Goal: Information Seeking & Learning: Learn about a topic

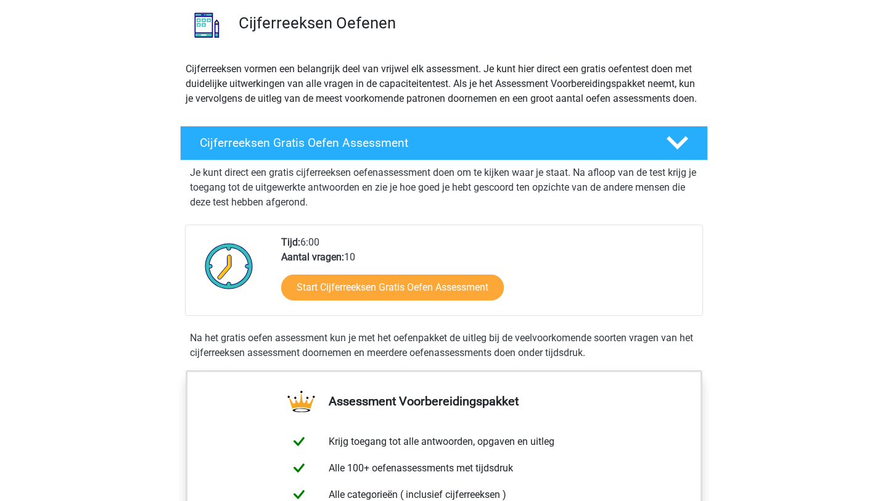
scroll to position [93, 0]
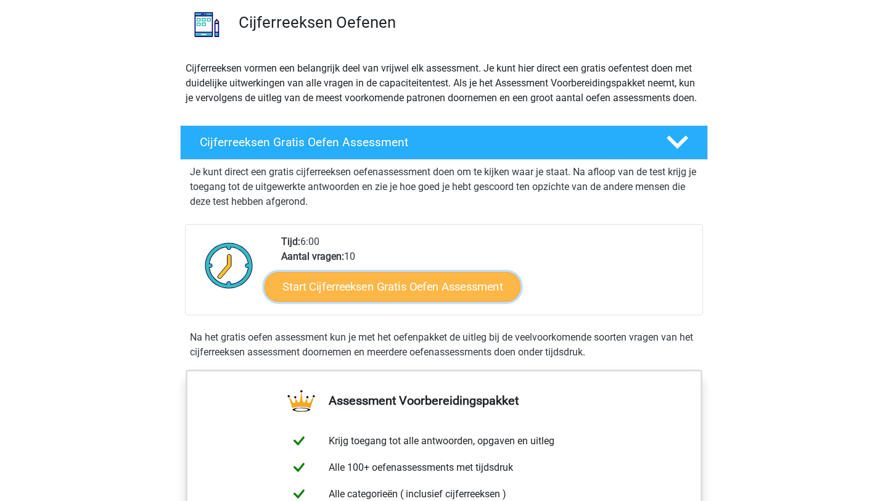
click at [435, 301] on link "Start Cijferreeksen Gratis Oefen Assessment" at bounding box center [393, 286] width 256 height 30
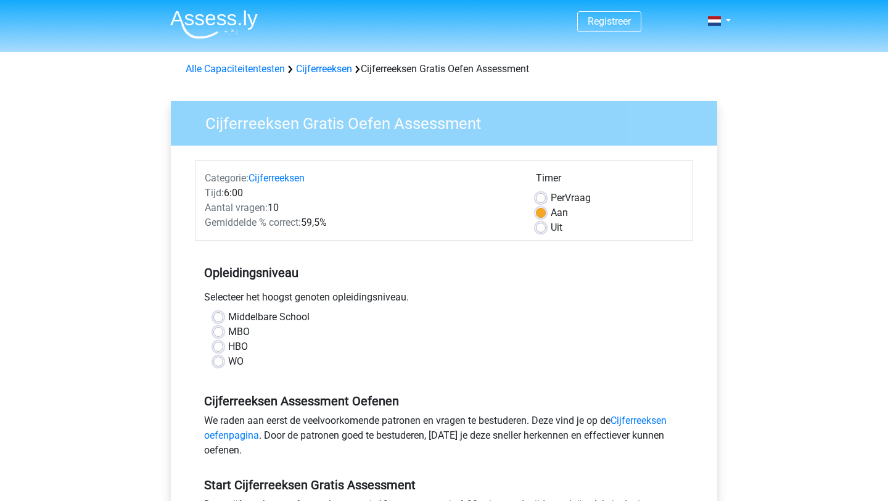
click at [240, 347] on label "HBO" at bounding box center [238, 346] width 20 height 15
click at [223, 347] on input "HBO" at bounding box center [218, 345] width 10 height 12
radio input "true"
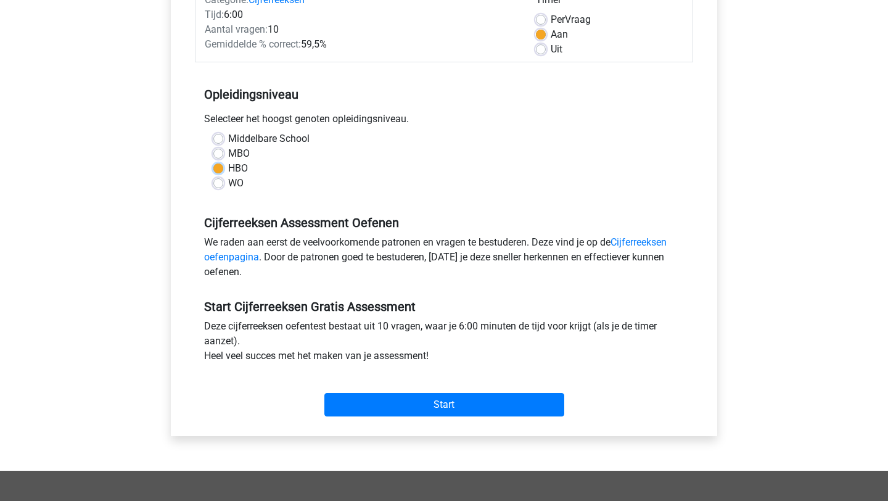
scroll to position [183, 0]
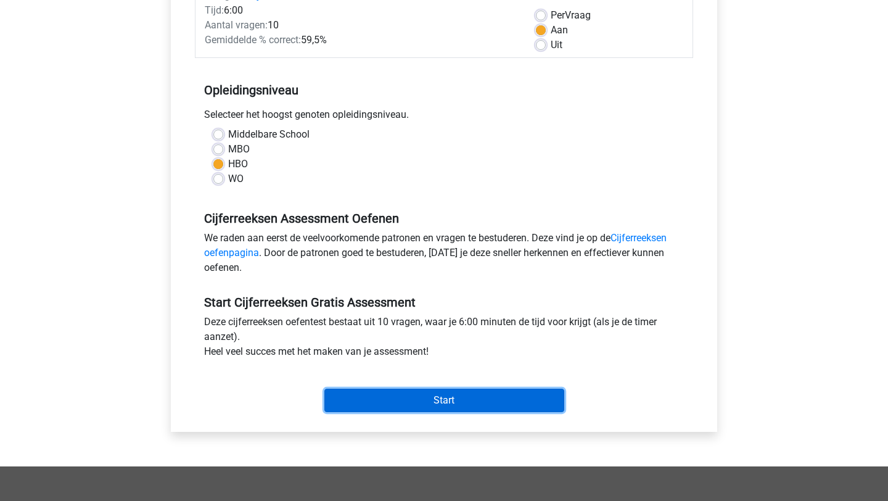
click at [390, 399] on input "Start" at bounding box center [445, 400] width 240 height 23
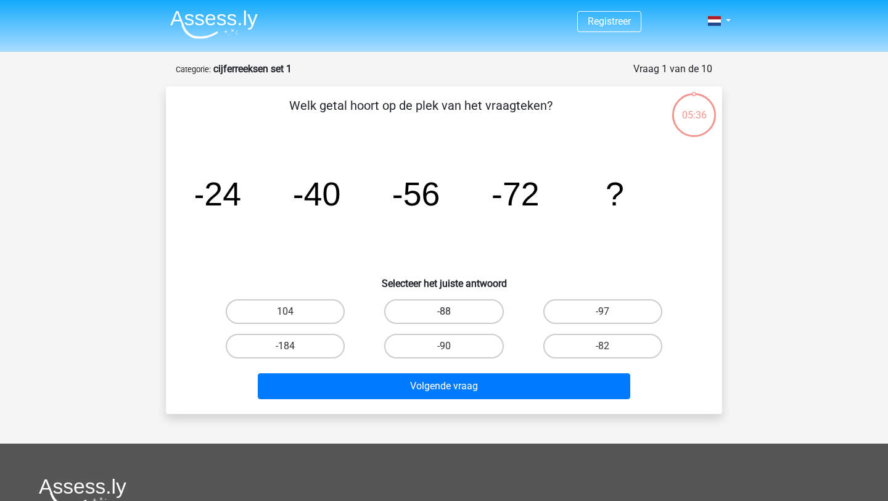
click at [481, 306] on label "-88" at bounding box center [443, 311] width 119 height 25
click at [452, 312] on input "-88" at bounding box center [448, 316] width 8 height 8
radio input "true"
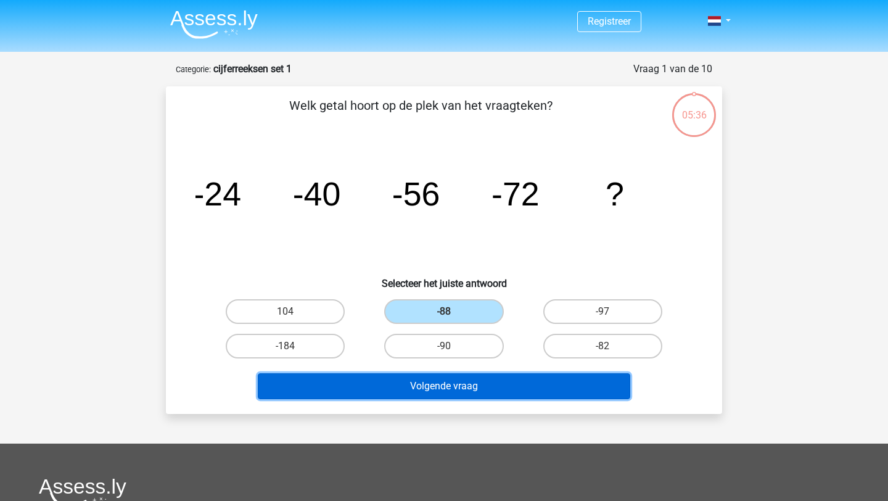
click at [487, 386] on button "Volgende vraag" at bounding box center [444, 386] width 373 height 26
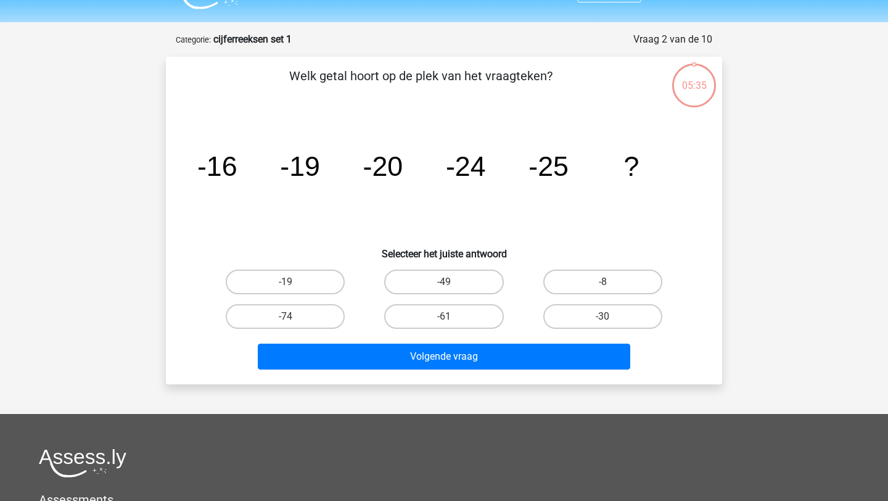
scroll to position [62, 0]
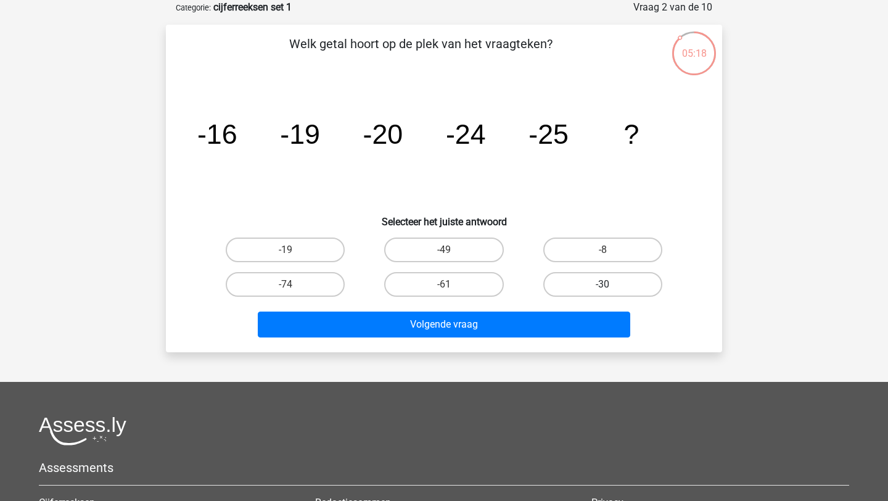
click at [595, 281] on label "-30" at bounding box center [603, 284] width 119 height 25
click at [603, 284] on input "-30" at bounding box center [607, 288] width 8 height 8
radio input "true"
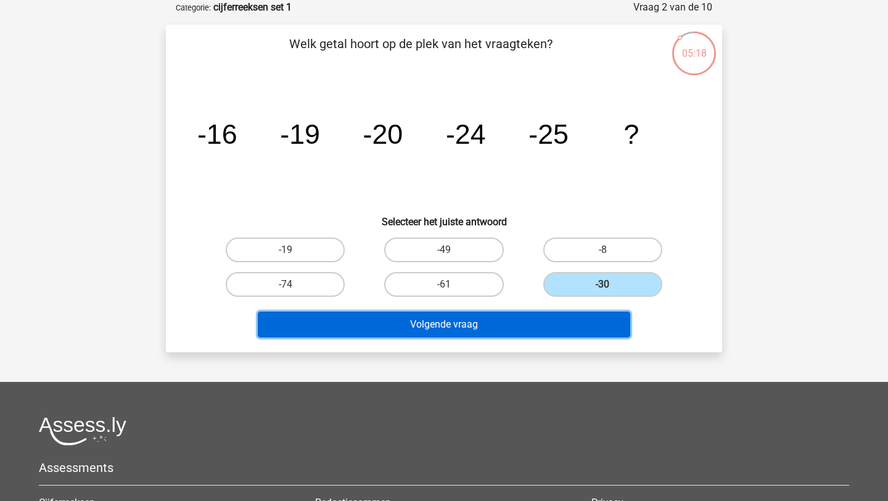
click at [563, 333] on button "Volgende vraag" at bounding box center [444, 325] width 373 height 26
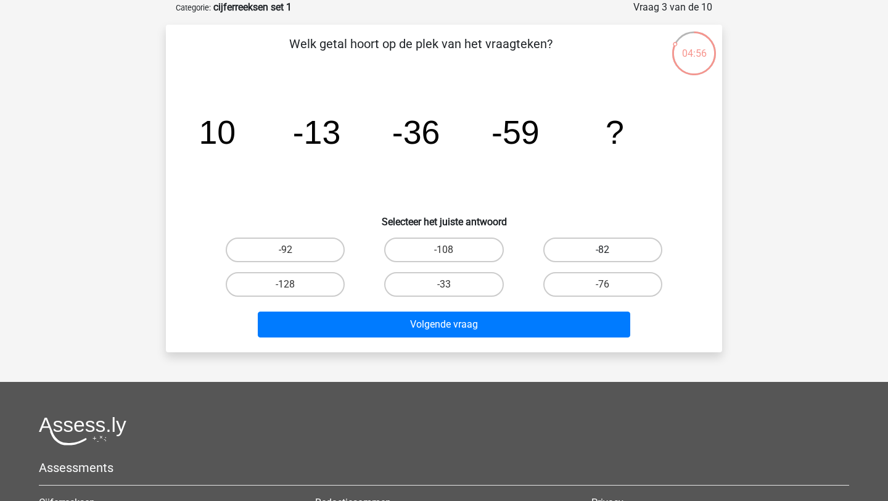
click at [581, 244] on label "-82" at bounding box center [603, 250] width 119 height 25
click at [603, 250] on input "-82" at bounding box center [607, 254] width 8 height 8
radio input "true"
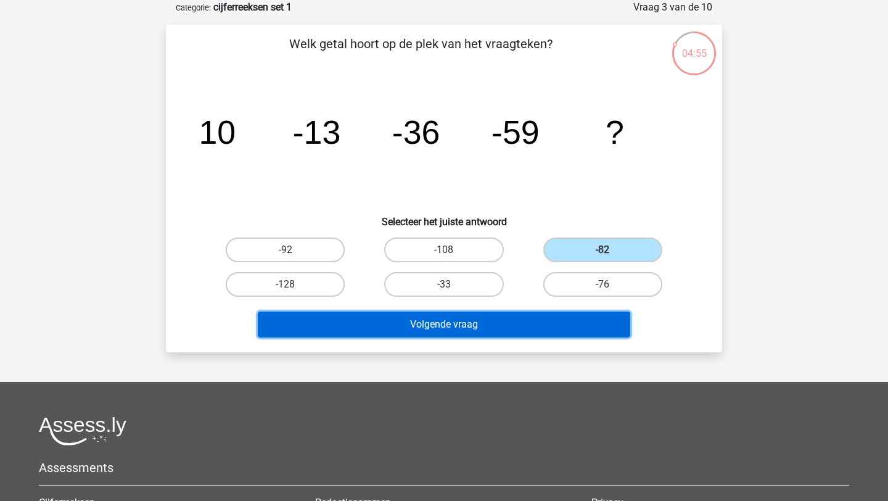
click at [507, 333] on button "Volgende vraag" at bounding box center [444, 325] width 373 height 26
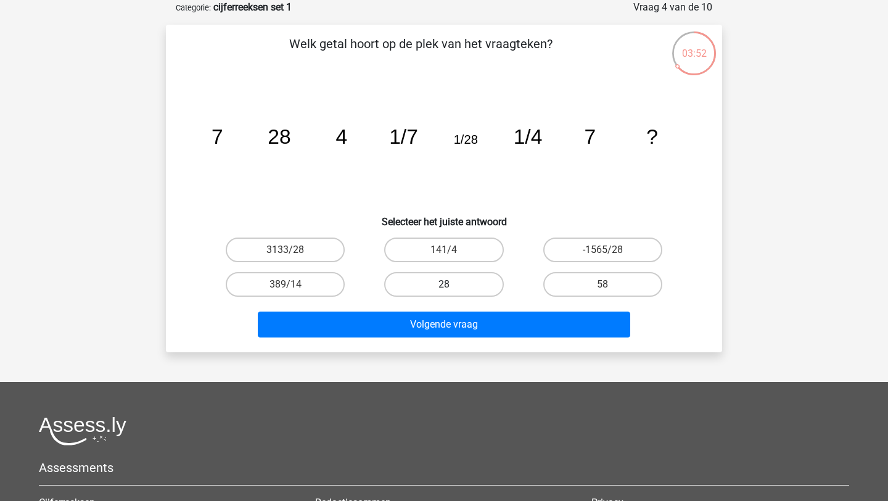
click at [473, 278] on label "28" at bounding box center [443, 284] width 119 height 25
click at [452, 284] on input "28" at bounding box center [448, 288] width 8 height 8
radio input "true"
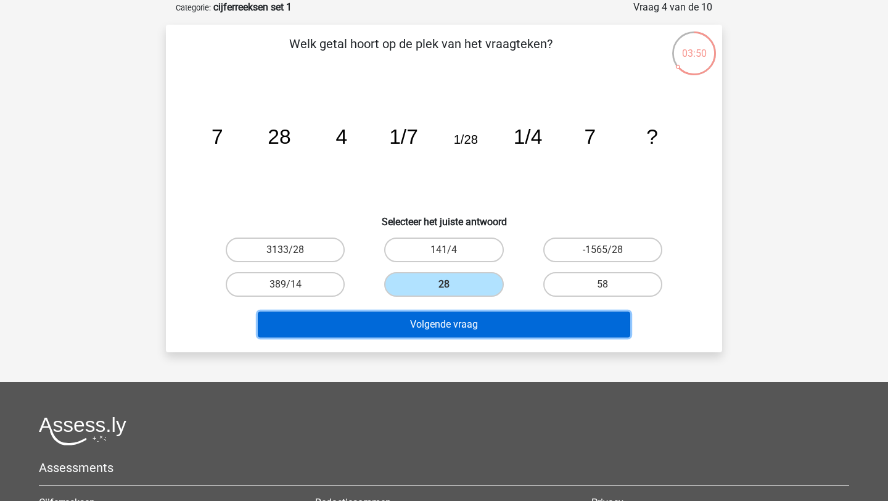
click at [494, 326] on button "Volgende vraag" at bounding box center [444, 325] width 373 height 26
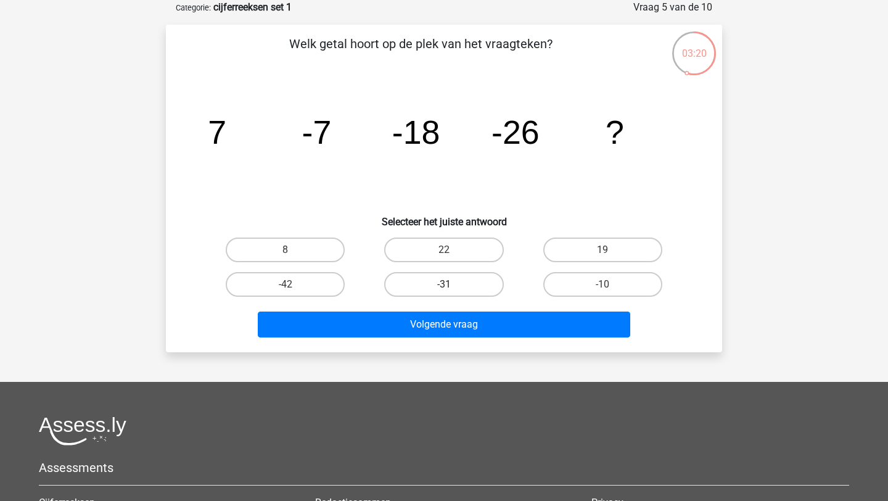
click at [474, 281] on label "-31" at bounding box center [443, 284] width 119 height 25
click at [452, 284] on input "-31" at bounding box center [448, 288] width 8 height 8
radio input "true"
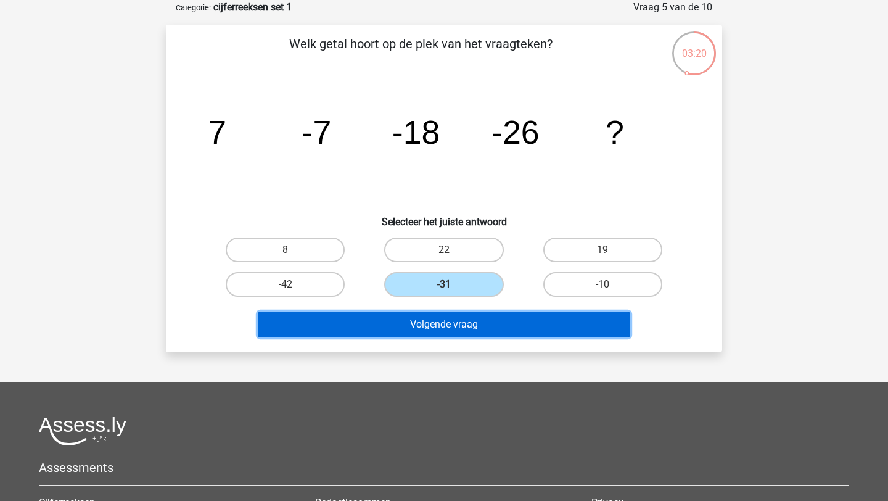
click at [482, 324] on button "Volgende vraag" at bounding box center [444, 325] width 373 height 26
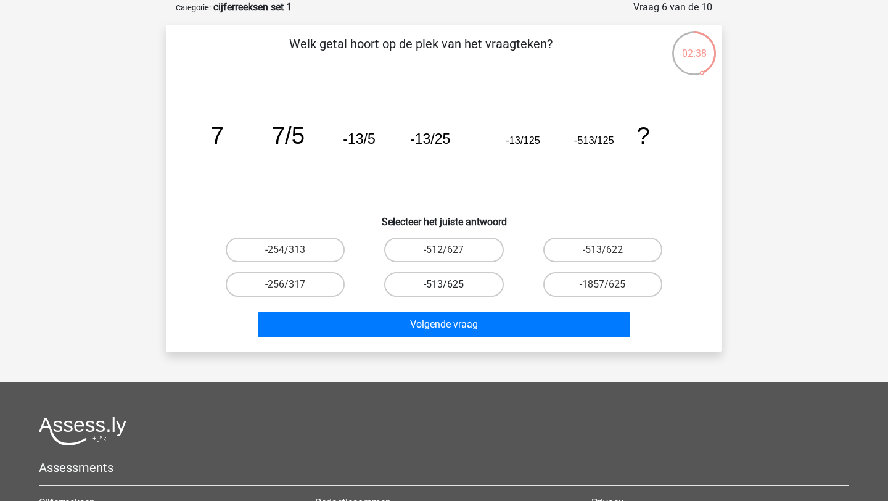
click at [484, 287] on label "-513/625" at bounding box center [443, 284] width 119 height 25
click at [452, 287] on input "-513/625" at bounding box center [448, 288] width 8 height 8
radio input "true"
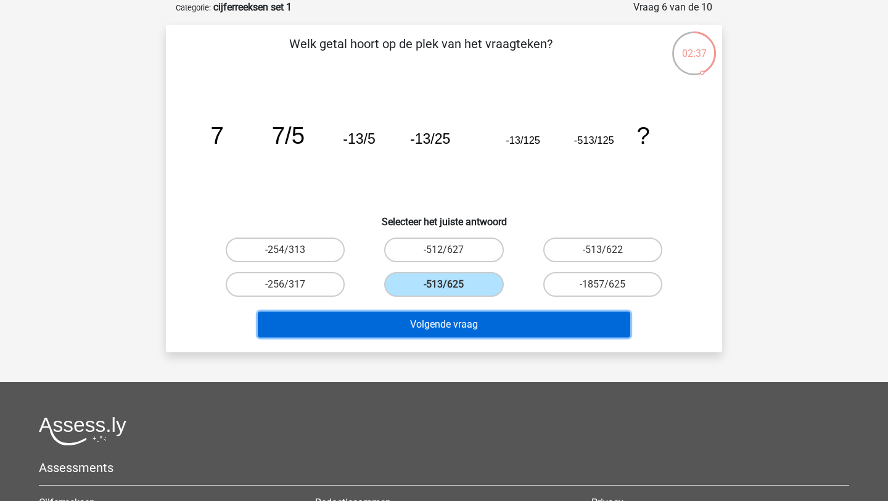
click at [486, 315] on button "Volgende vraag" at bounding box center [444, 325] width 373 height 26
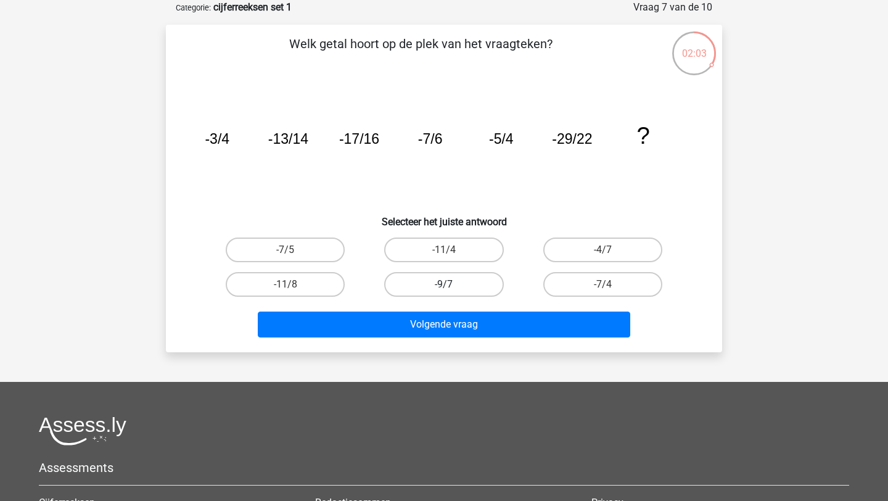
click at [473, 281] on label "-9/7" at bounding box center [443, 284] width 119 height 25
click at [452, 284] on input "-9/7" at bounding box center [448, 288] width 8 height 8
radio input "true"
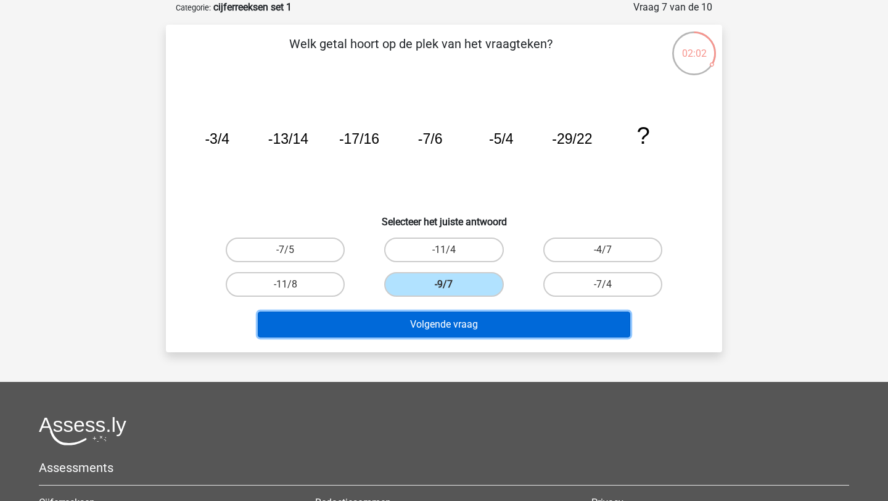
click at [494, 322] on button "Volgende vraag" at bounding box center [444, 325] width 373 height 26
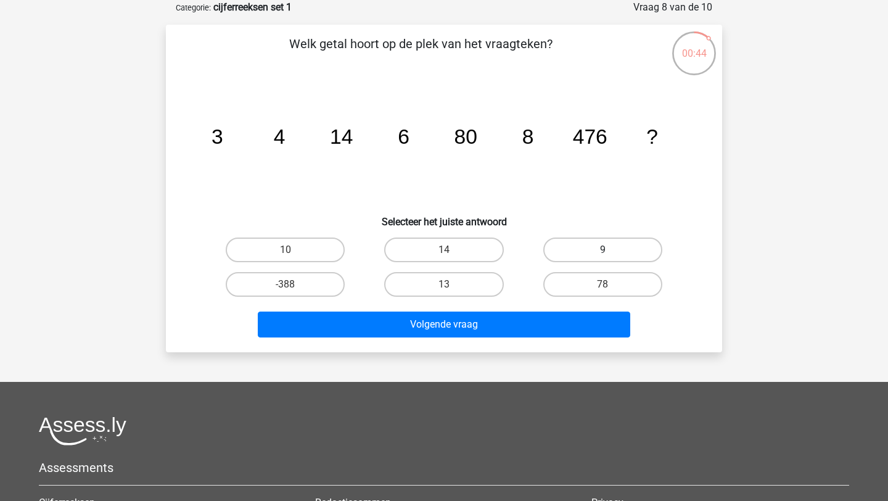
click at [587, 252] on label "9" at bounding box center [603, 250] width 119 height 25
click at [603, 252] on input "9" at bounding box center [607, 254] width 8 height 8
radio input "true"
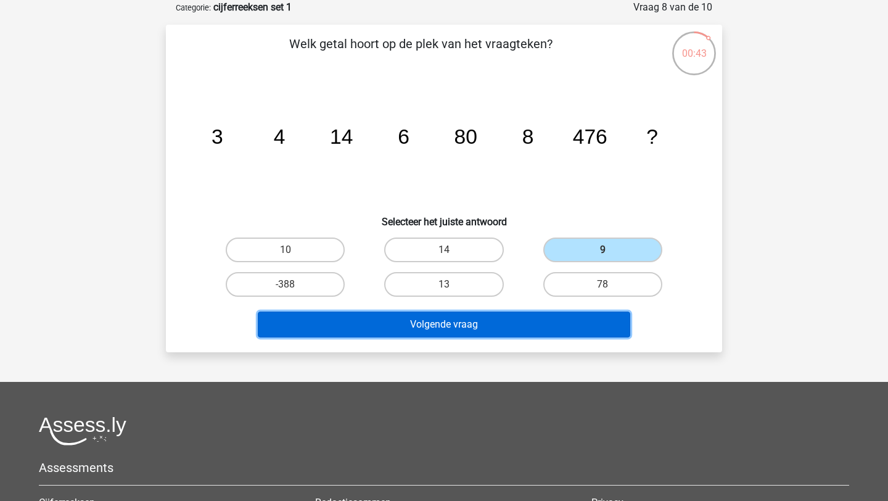
click at [526, 318] on button "Volgende vraag" at bounding box center [444, 325] width 373 height 26
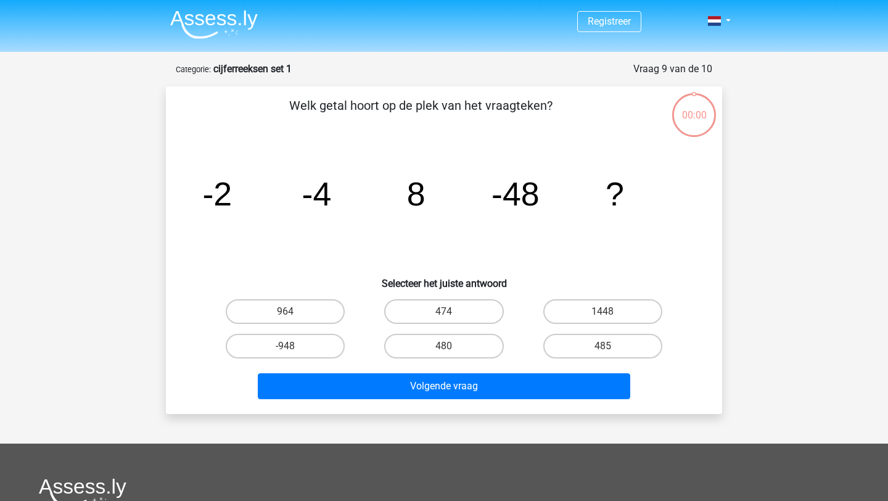
scroll to position [62, 0]
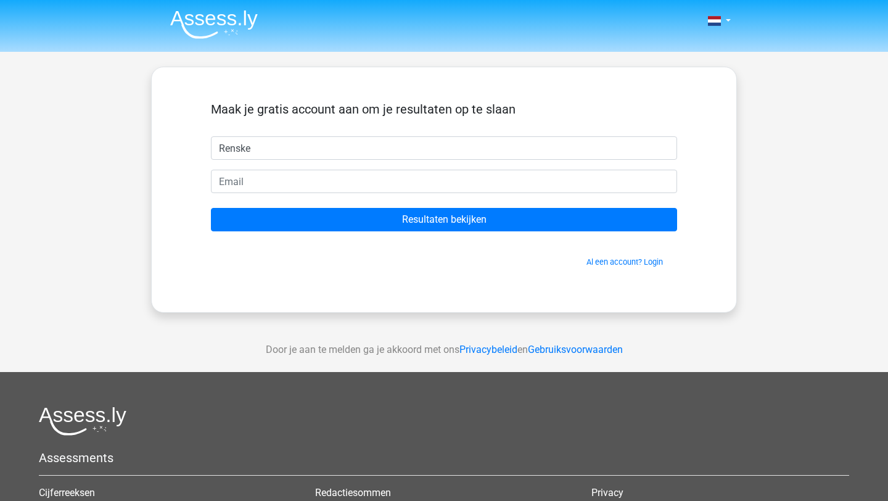
type input "Renske"
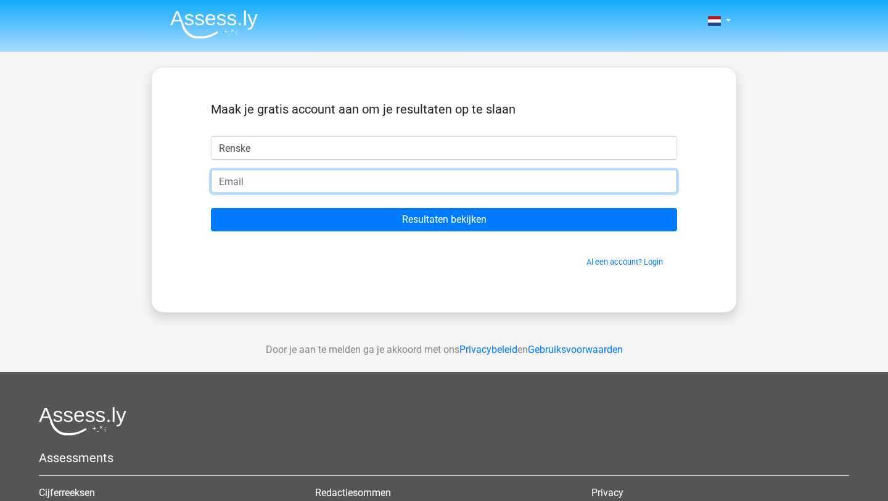
click at [400, 176] on input "email" at bounding box center [444, 181] width 466 height 23
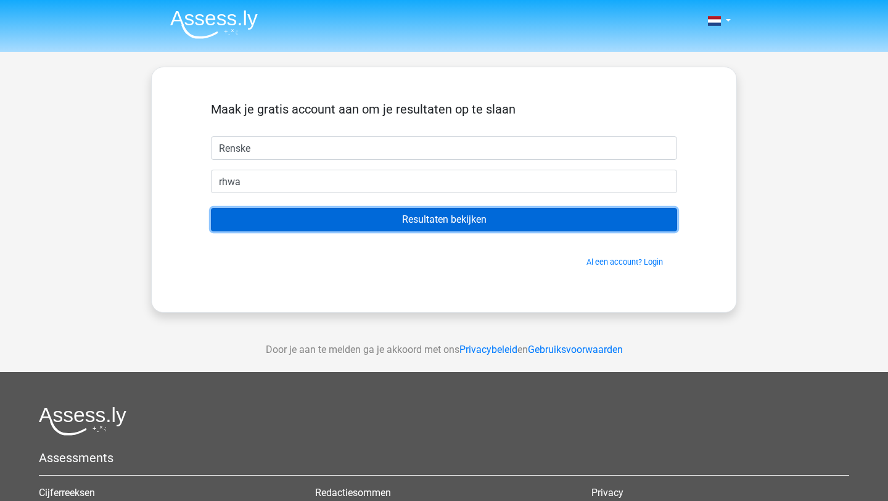
click at [399, 223] on input "Resultaten bekijken" at bounding box center [444, 219] width 466 height 23
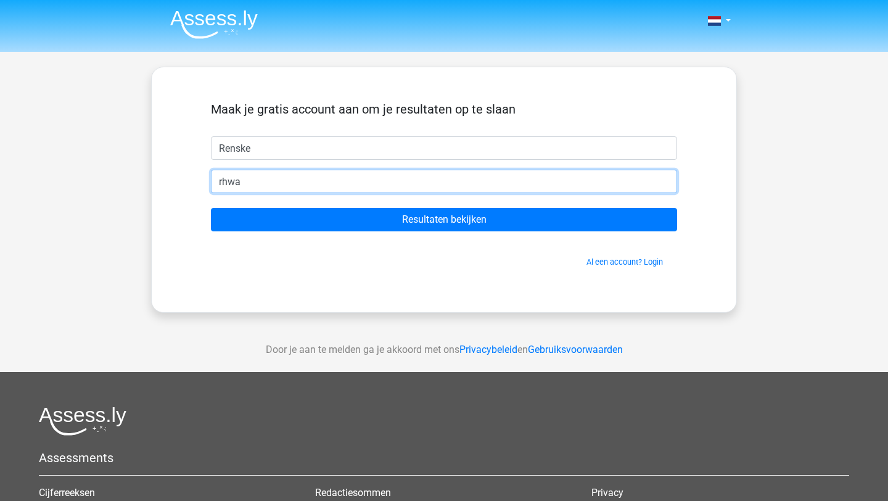
click at [285, 180] on input "rhwa" at bounding box center [444, 181] width 466 height 23
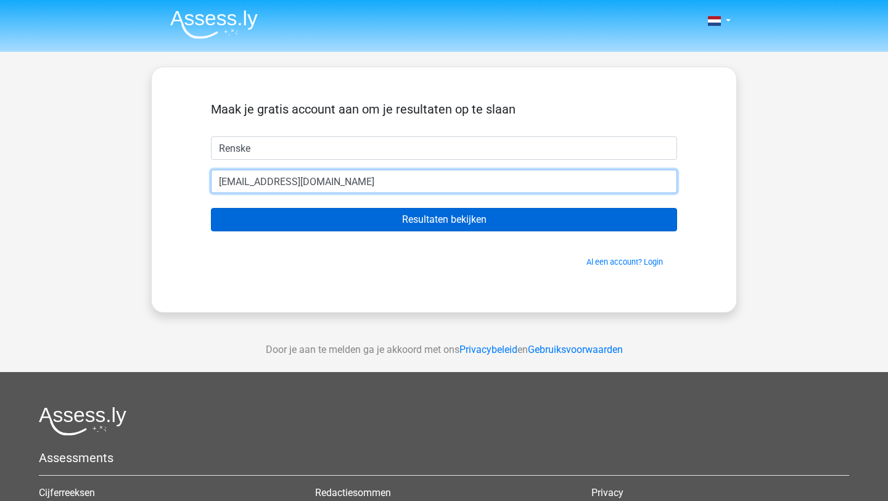
type input "[EMAIL_ADDRESS][DOMAIN_NAME]"
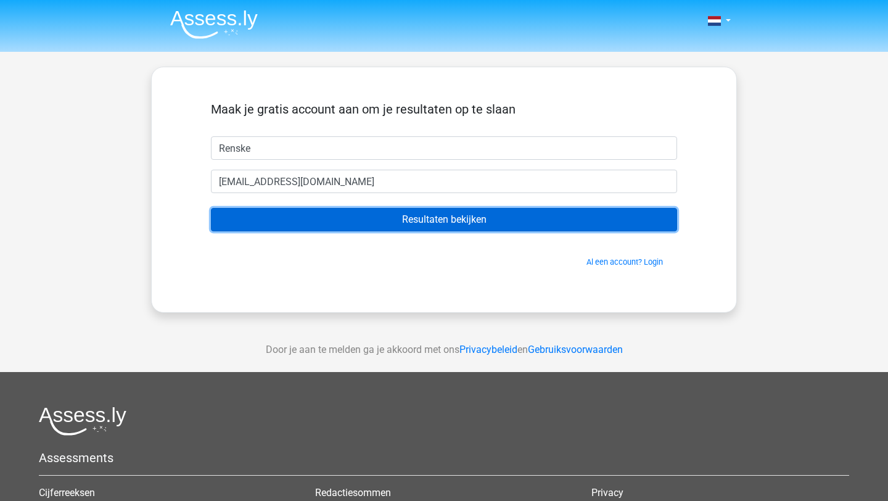
click at [325, 217] on input "Resultaten bekijken" at bounding box center [444, 219] width 466 height 23
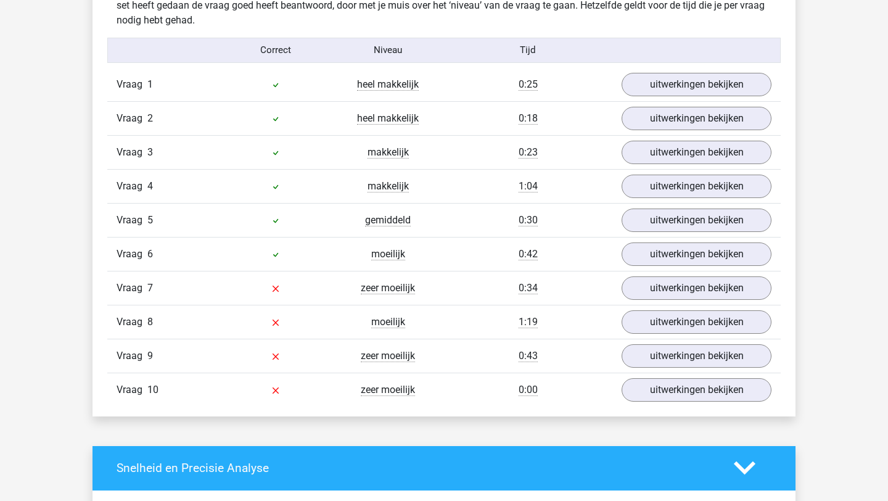
scroll to position [956, 0]
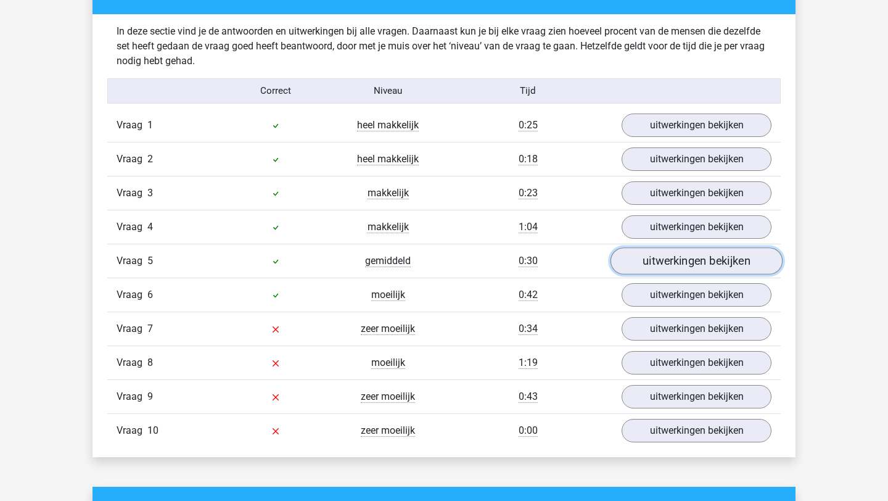
click at [682, 262] on link "uitwerkingen bekijken" at bounding box center [697, 260] width 172 height 27
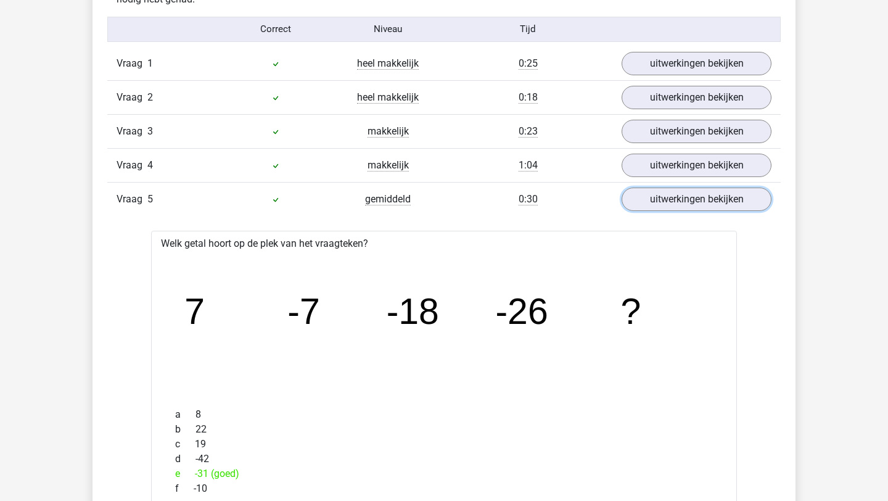
scroll to position [1033, 0]
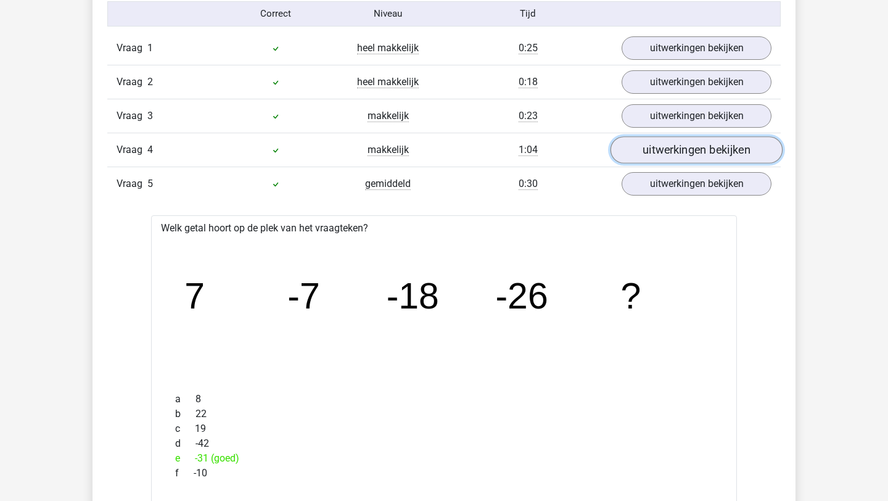
click at [667, 157] on link "uitwerkingen bekijken" at bounding box center [697, 149] width 172 height 27
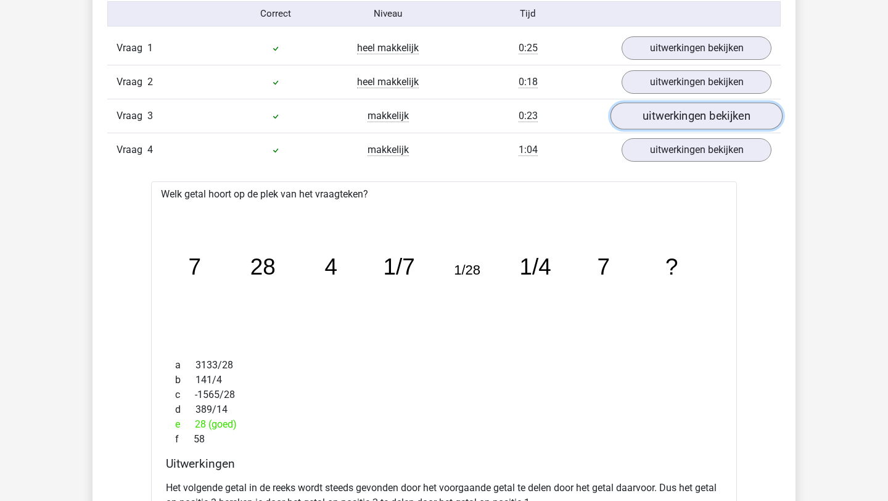
click at [678, 109] on link "uitwerkingen bekijken" at bounding box center [697, 115] width 172 height 27
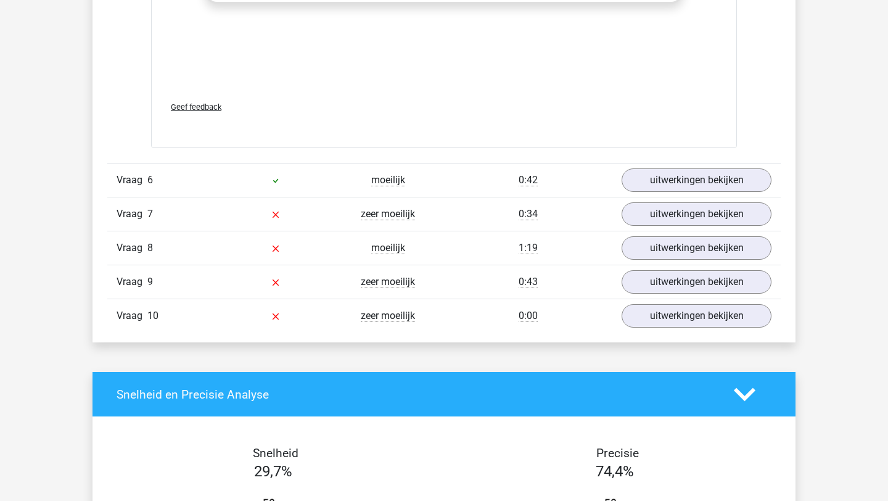
scroll to position [3240, 0]
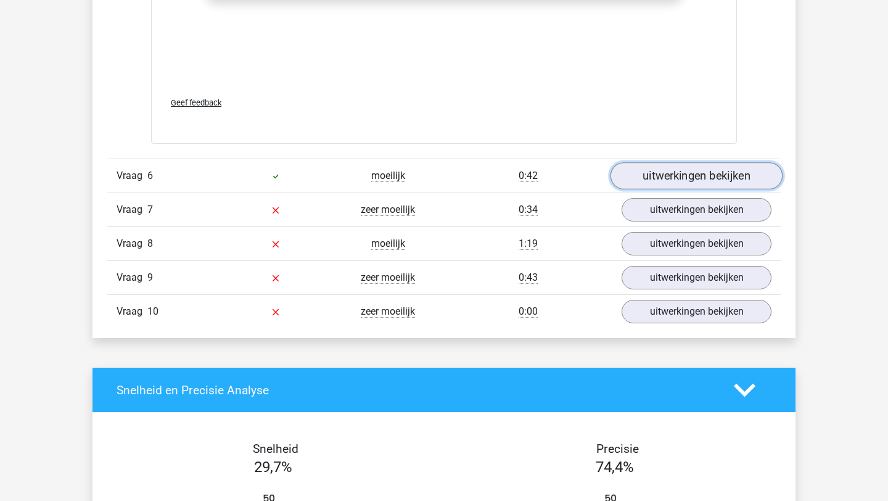
click at [683, 172] on link "uitwerkingen bekijken" at bounding box center [697, 175] width 172 height 27
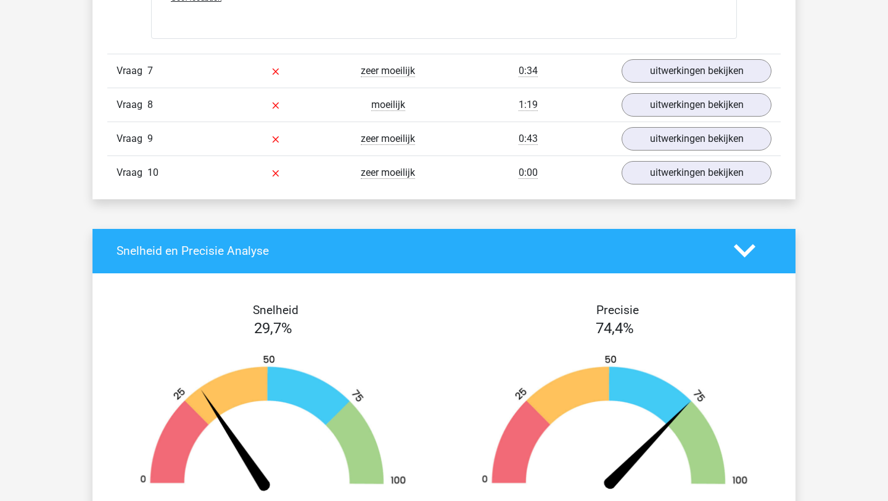
scroll to position [3884, 0]
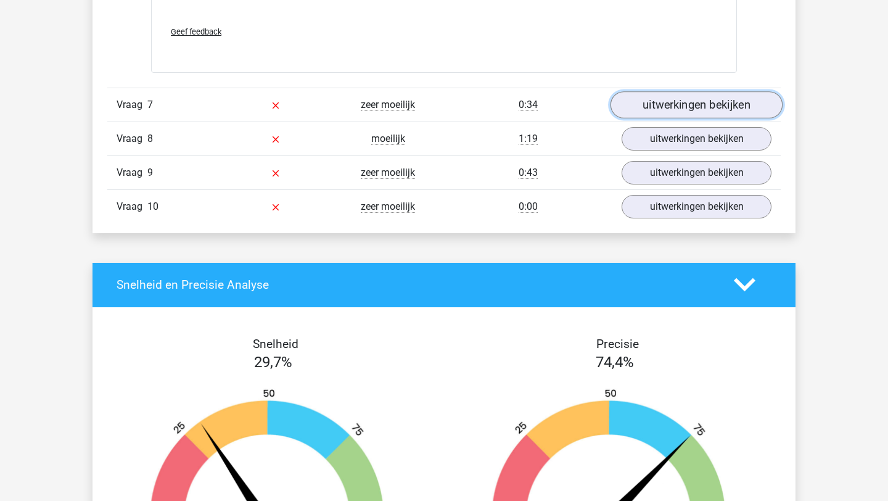
click at [689, 109] on link "uitwerkingen bekijken" at bounding box center [697, 104] width 172 height 27
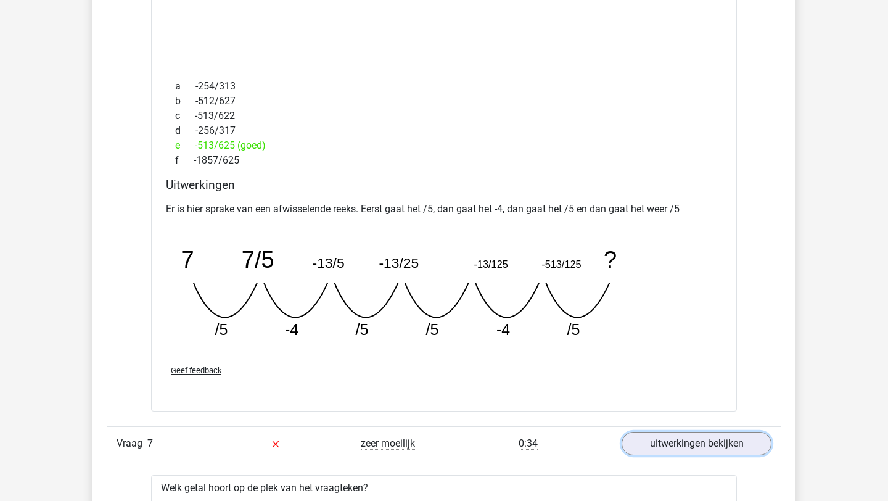
scroll to position [3364, 0]
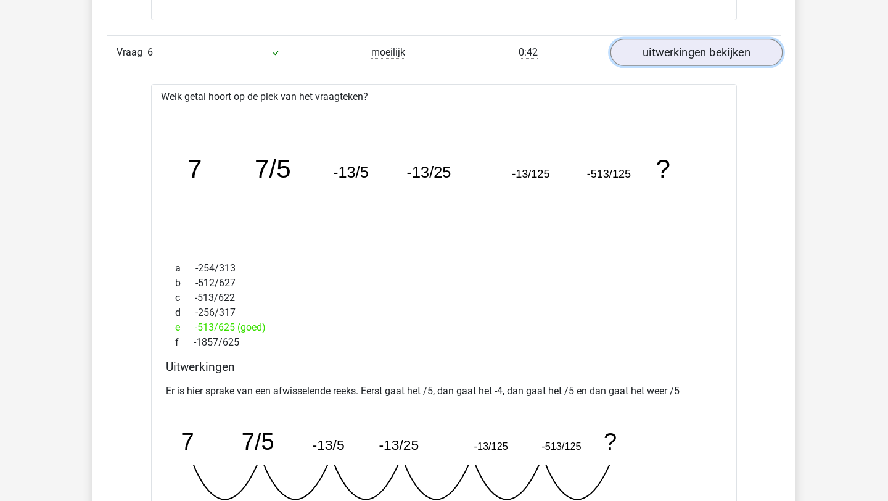
click at [713, 47] on link "uitwerkingen bekijken" at bounding box center [697, 52] width 172 height 27
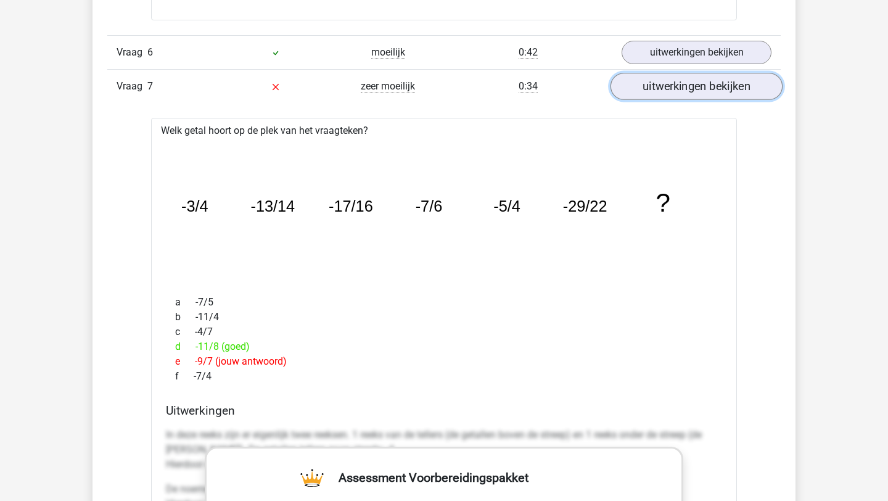
click at [721, 77] on link "uitwerkingen bekijken" at bounding box center [697, 86] width 172 height 27
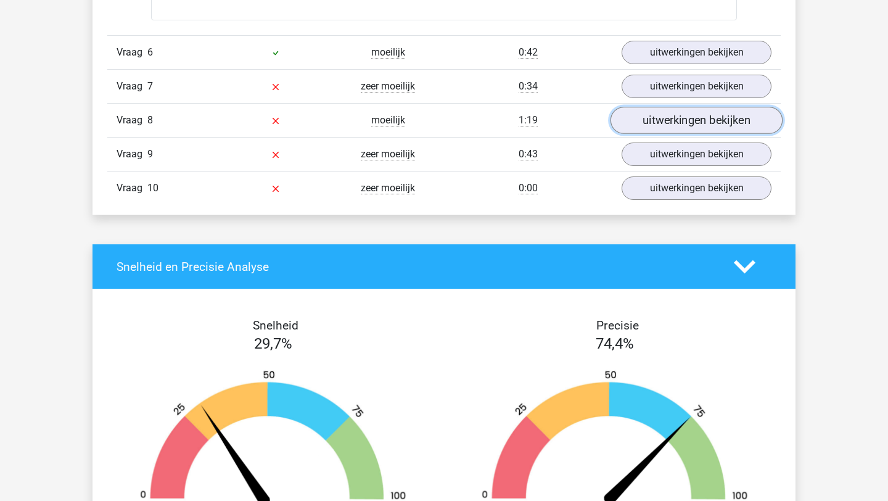
click at [713, 115] on link "uitwerkingen bekijken" at bounding box center [697, 120] width 172 height 27
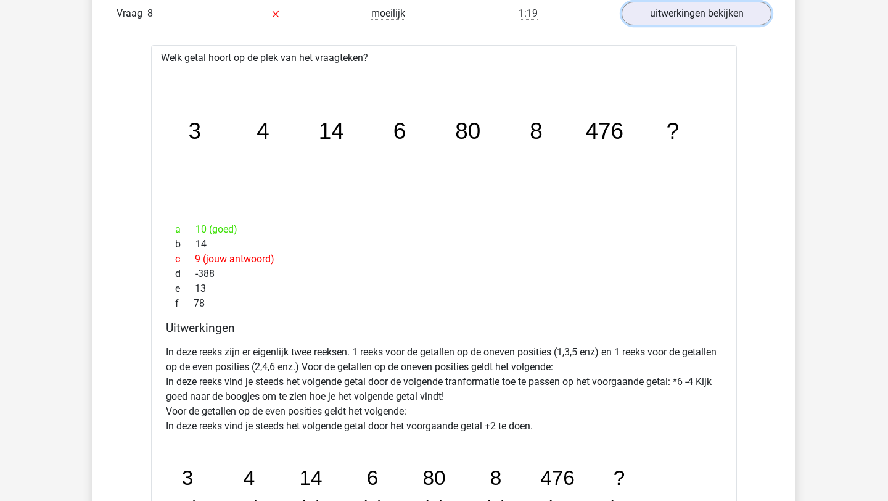
scroll to position [3169, 0]
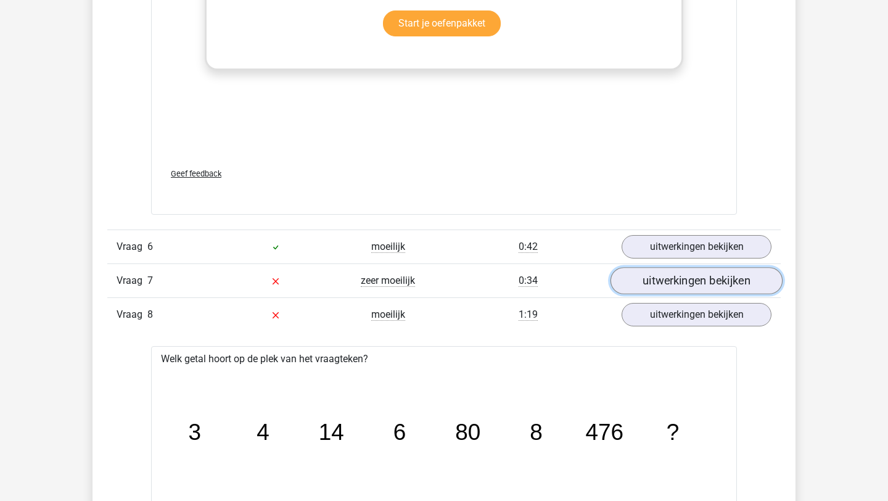
click at [660, 288] on link "uitwerkingen bekijken" at bounding box center [697, 280] width 172 height 27
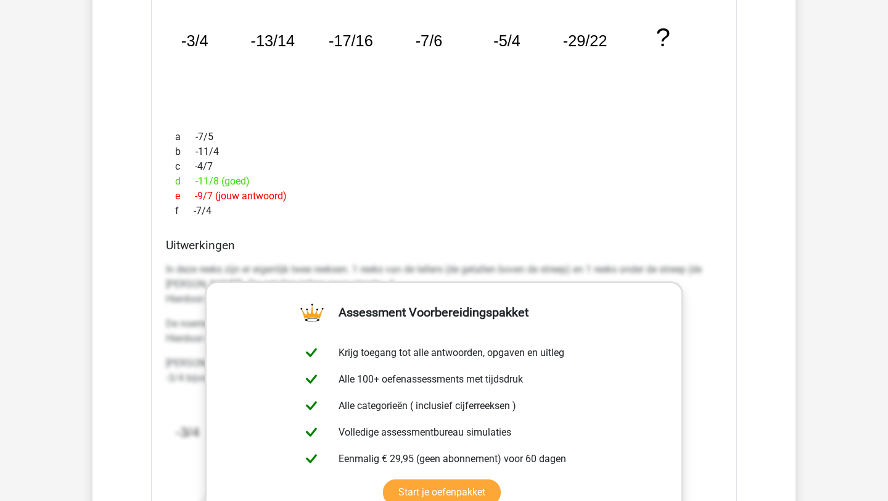
scroll to position [3245, 0]
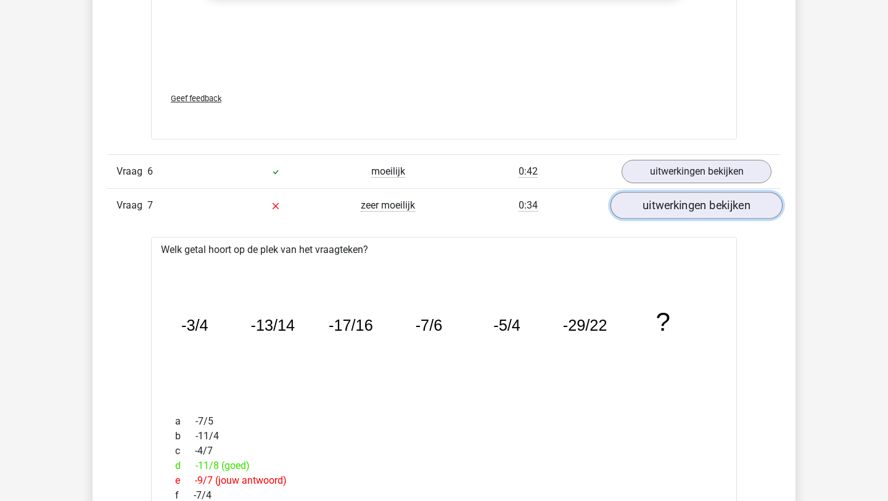
click at [679, 209] on link "uitwerkingen bekijken" at bounding box center [697, 205] width 172 height 27
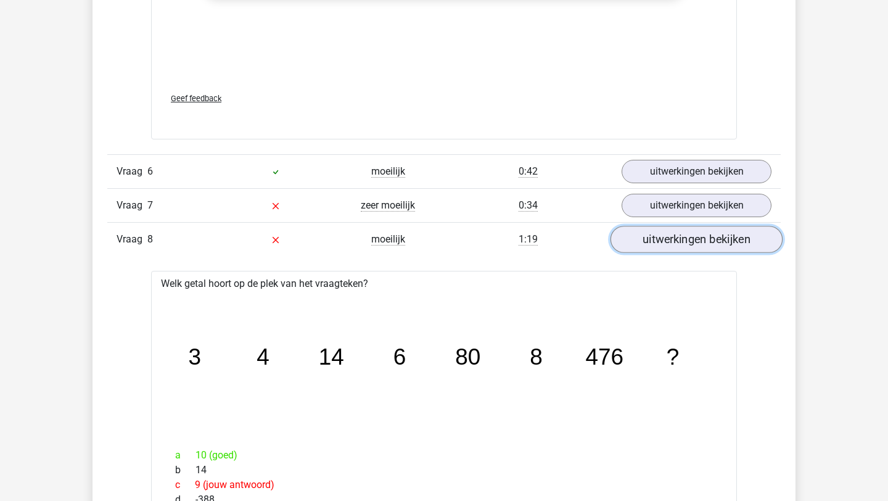
click at [705, 252] on link "uitwerkingen bekijken" at bounding box center [697, 239] width 172 height 27
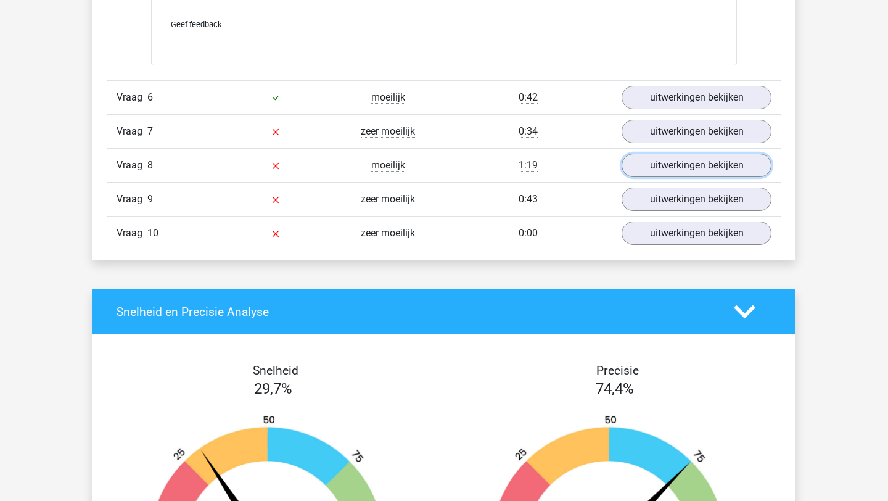
scroll to position [3321, 0]
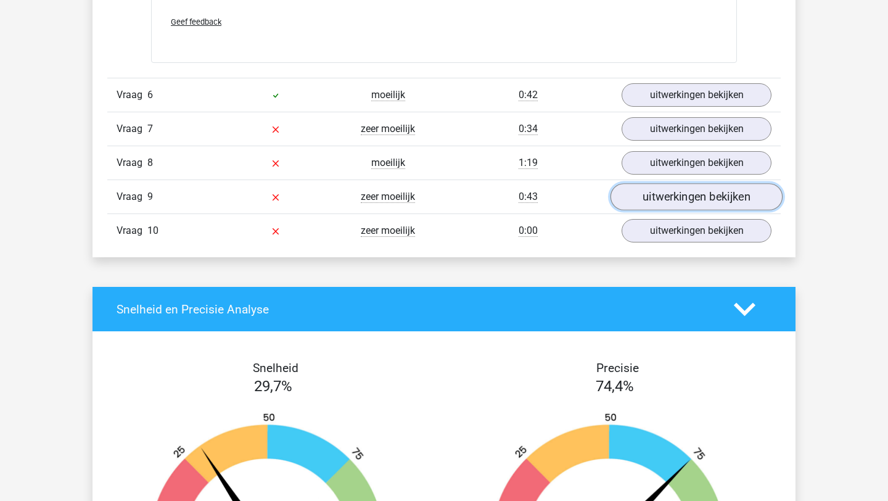
click at [684, 204] on link "uitwerkingen bekijken" at bounding box center [697, 196] width 172 height 27
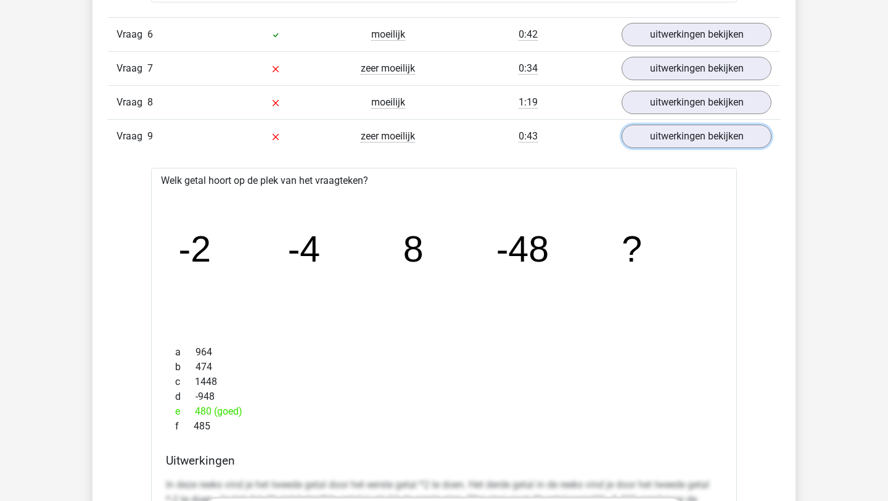
scroll to position [3380, 0]
click at [674, 131] on link "uitwerkingen bekijken" at bounding box center [697, 137] width 172 height 27
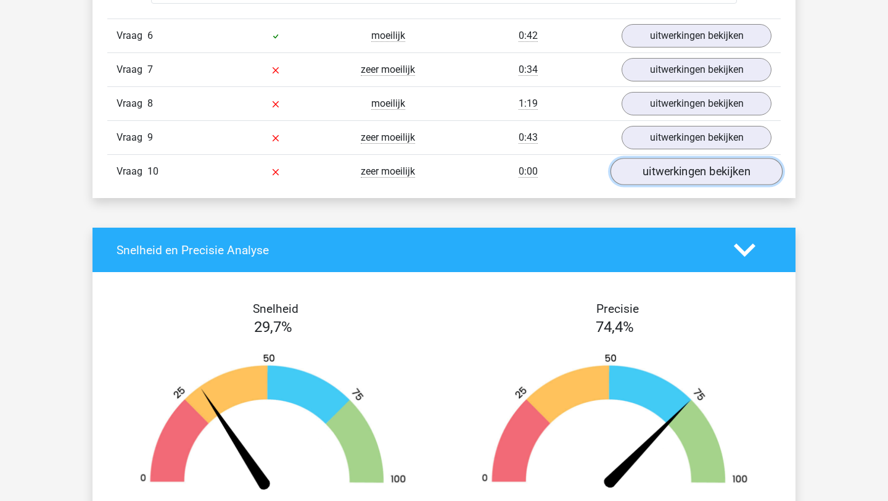
click at [674, 170] on link "uitwerkingen bekijken" at bounding box center [697, 171] width 172 height 27
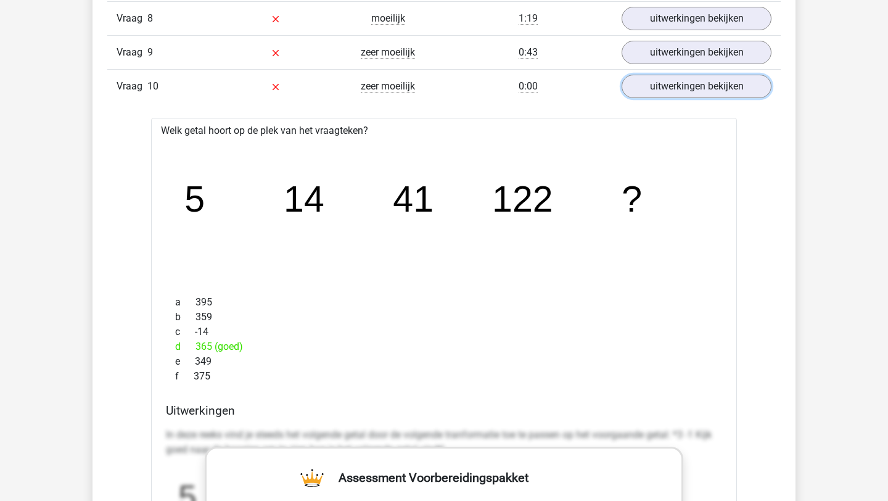
scroll to position [3447, 0]
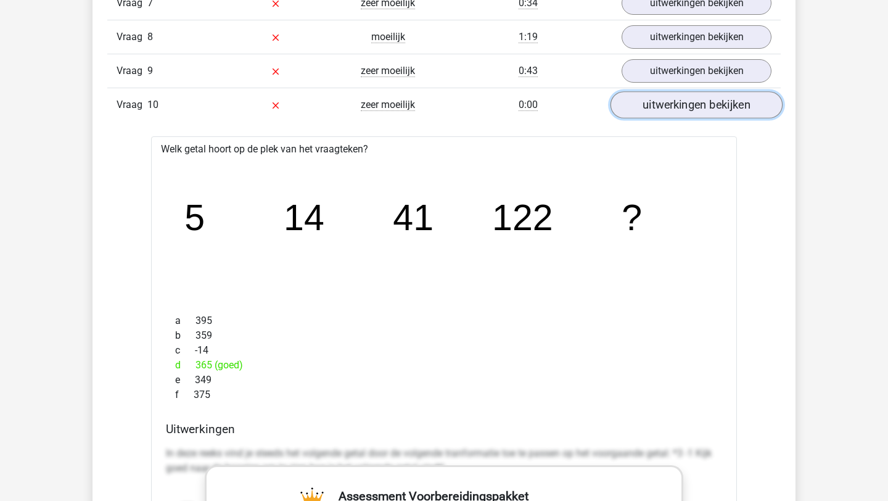
click at [674, 109] on link "uitwerkingen bekijken" at bounding box center [697, 104] width 172 height 27
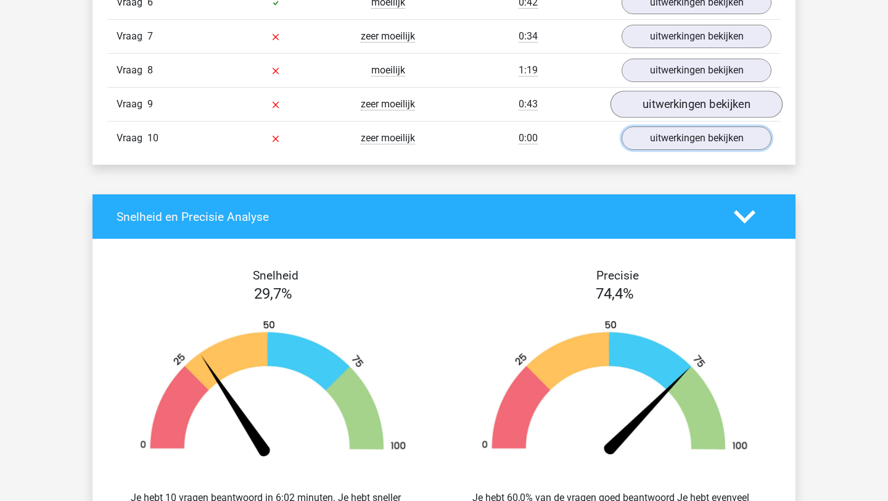
scroll to position [3412, 0]
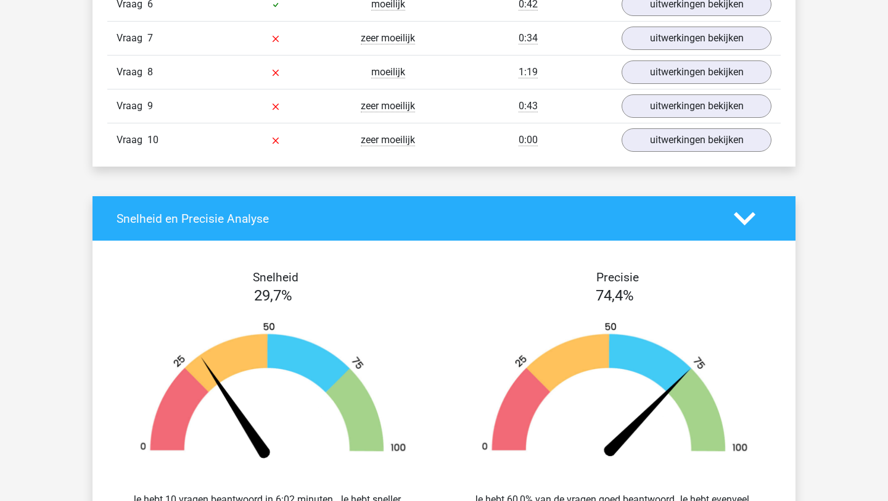
click at [671, 50] on div "Vraag 7 zeer moeilijk 0:34 uitwerkingen bekijken" at bounding box center [444, 38] width 674 height 34
click at [673, 39] on link "uitwerkingen bekijken" at bounding box center [697, 38] width 172 height 27
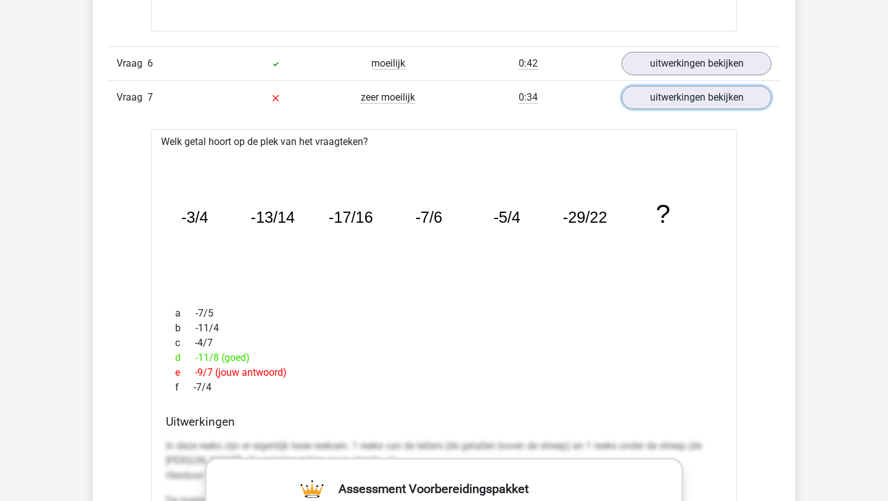
scroll to position [3352, 0]
click at [677, 97] on link "uitwerkingen bekijken" at bounding box center [697, 98] width 172 height 27
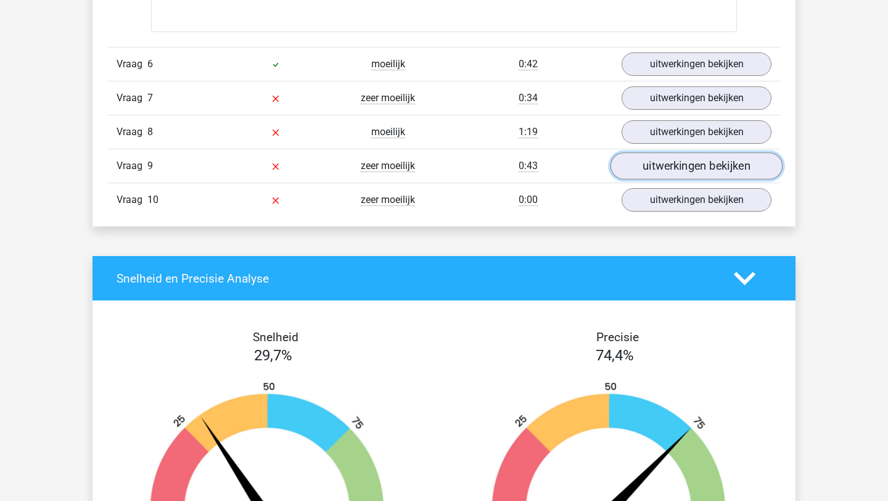
click at [680, 165] on link "uitwerkingen bekijken" at bounding box center [697, 165] width 172 height 27
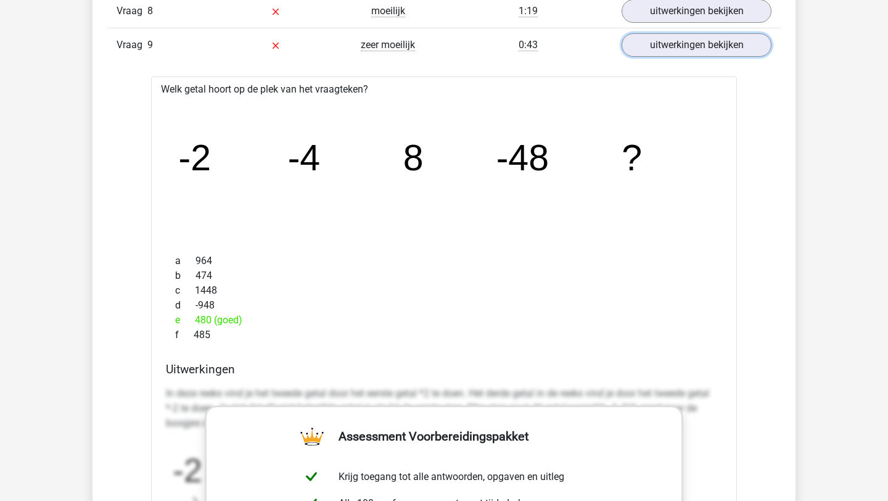
scroll to position [3476, 0]
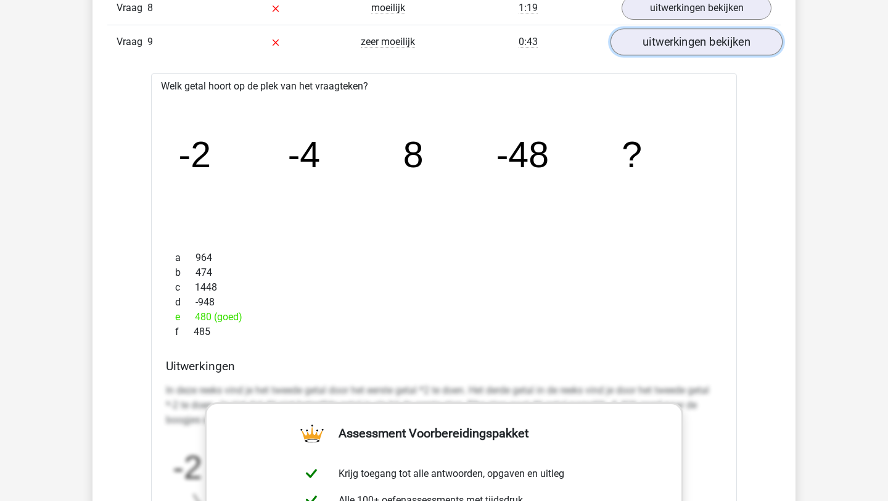
click at [676, 48] on link "uitwerkingen bekijken" at bounding box center [697, 41] width 172 height 27
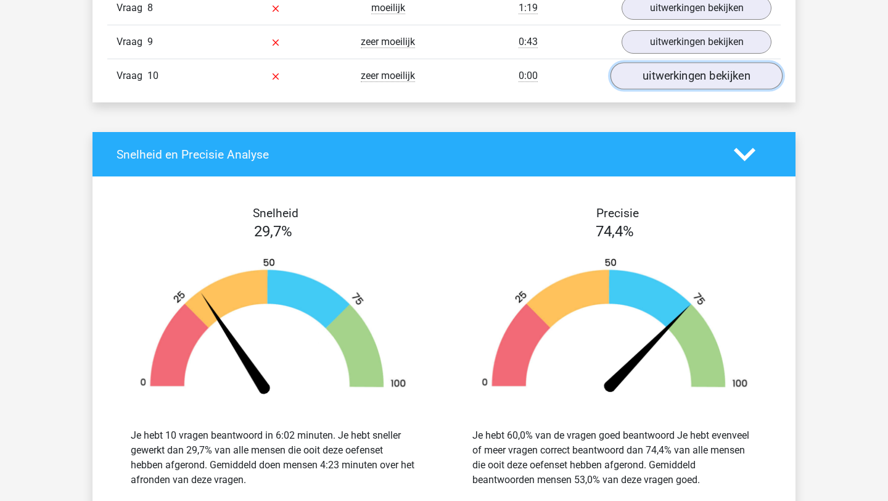
click at [683, 80] on link "uitwerkingen bekijken" at bounding box center [697, 75] width 172 height 27
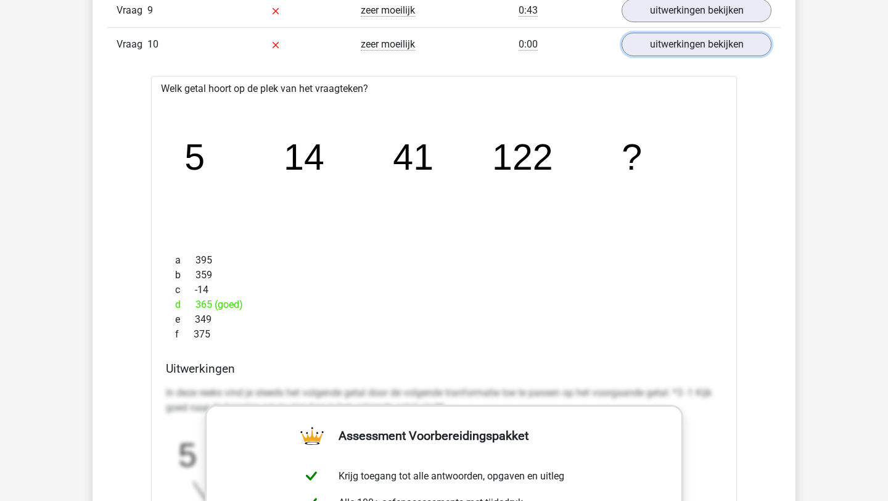
scroll to position [3507, 0]
click at [679, 52] on link "uitwerkingen bekijken" at bounding box center [697, 44] width 172 height 27
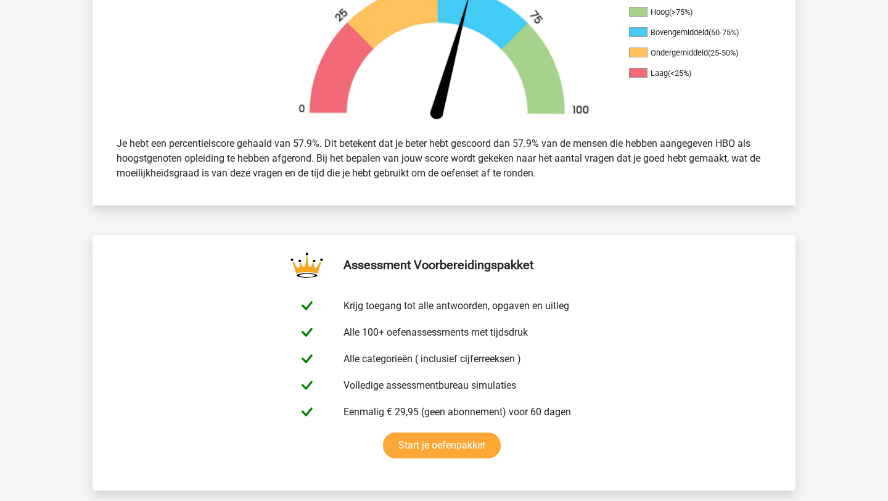
scroll to position [0, 0]
